Goal: Task Accomplishment & Management: Use online tool/utility

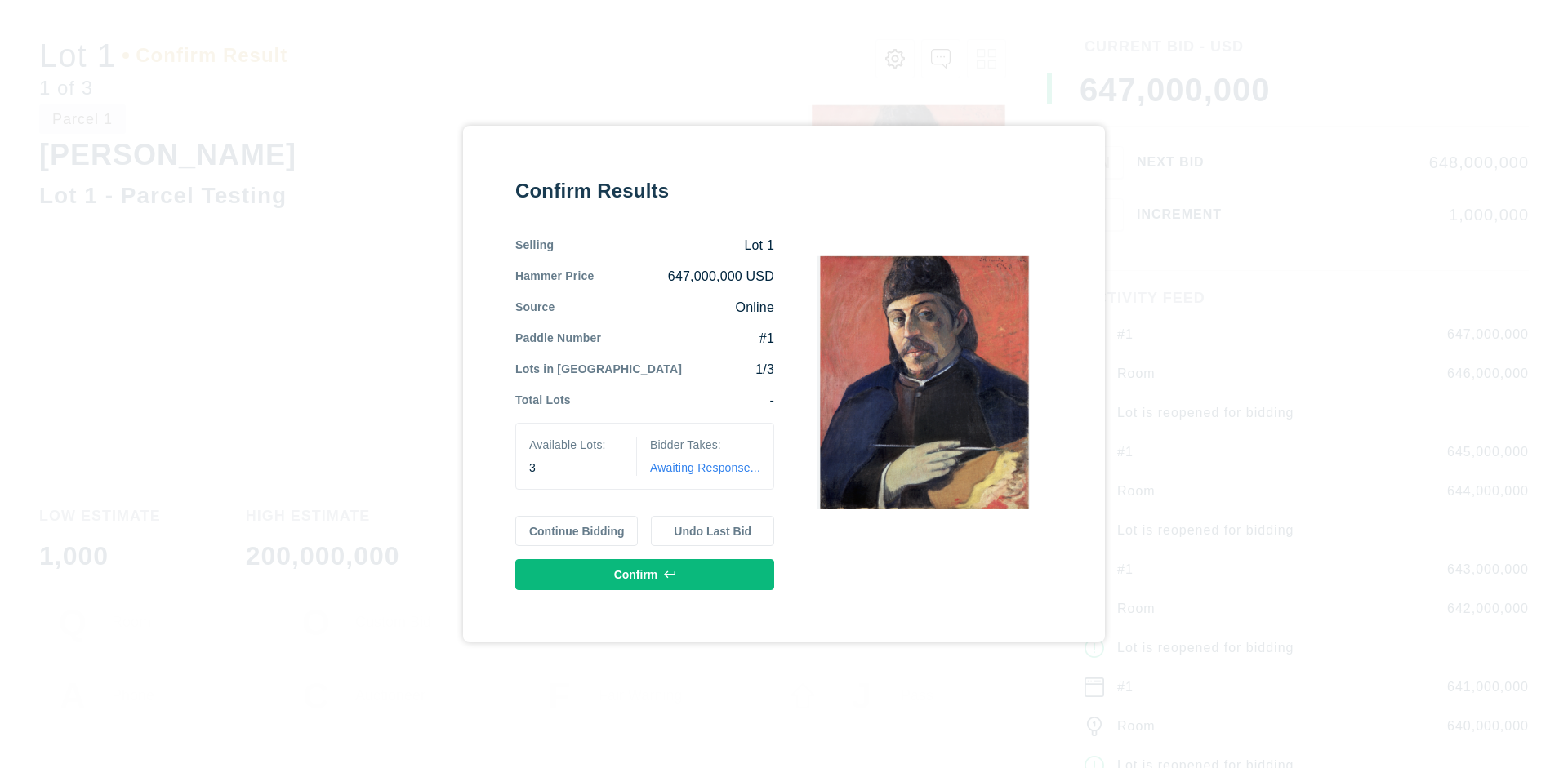
click at [578, 531] on button "Continue Bidding" at bounding box center [577, 532] width 123 height 31
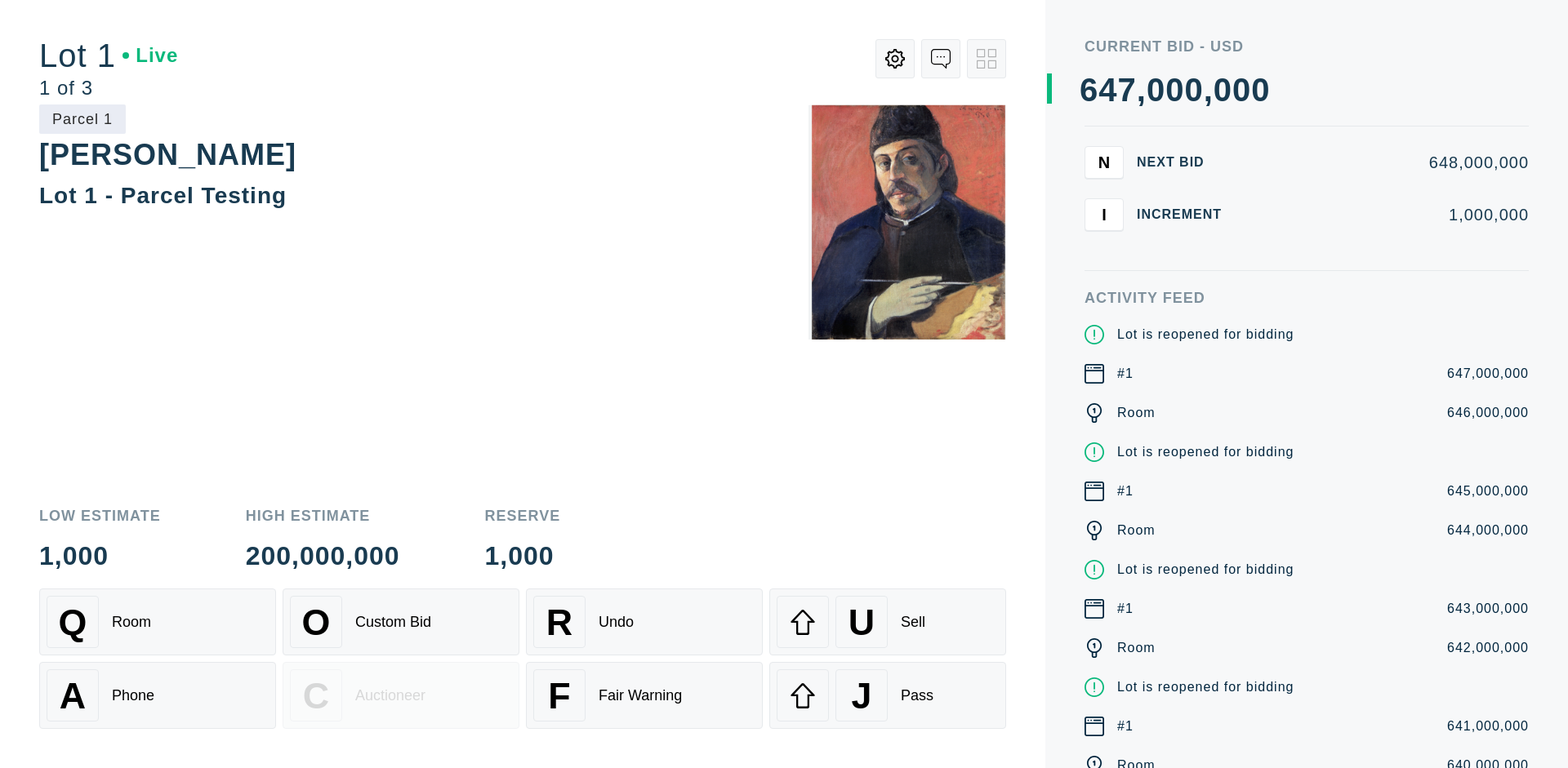
click at [157, 622] on div "Q Room" at bounding box center [157, 622] width 222 height 52
